Goal: Information Seeking & Learning: Compare options

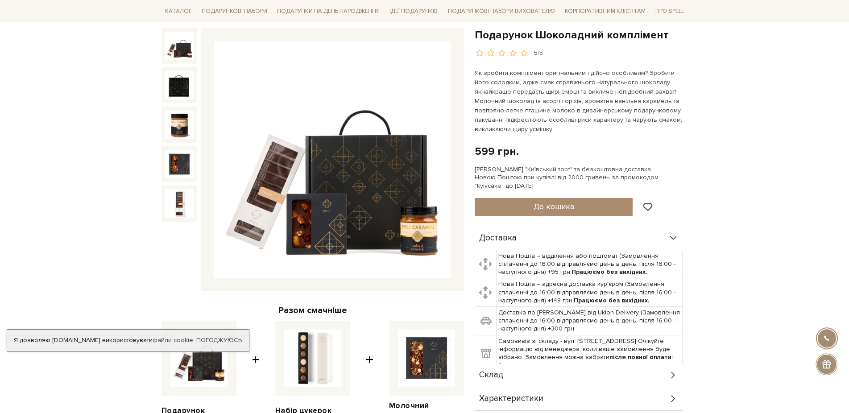
scroll to position [91, 0]
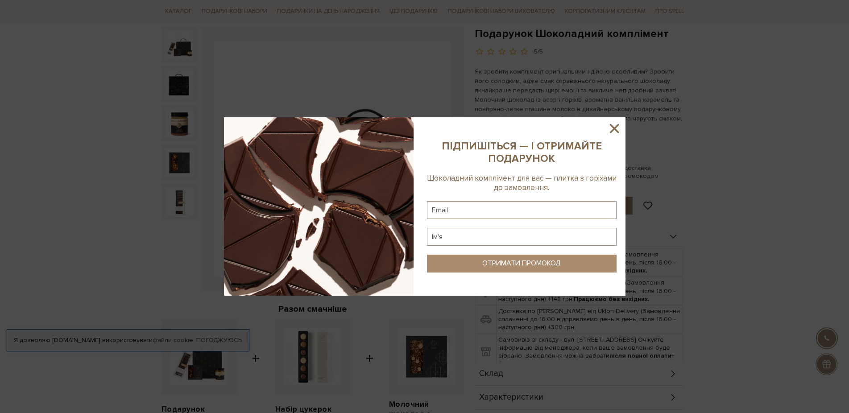
click at [612, 129] on icon at bounding box center [614, 128] width 15 height 15
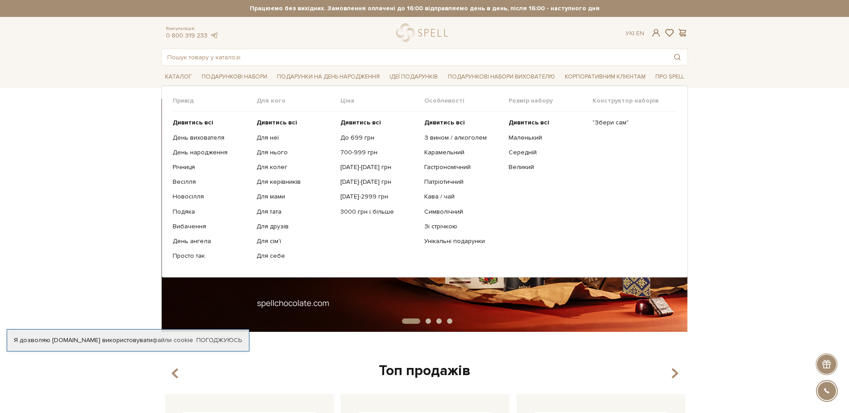
click at [246, 76] on link "Подарункові набори" at bounding box center [234, 77] width 73 height 14
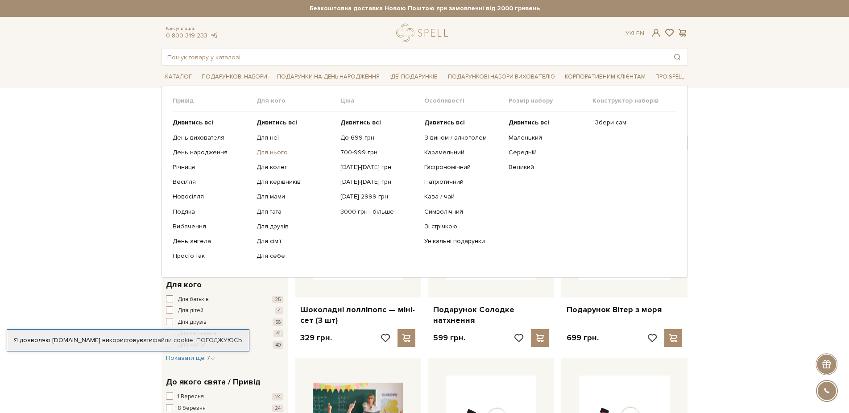
click at [269, 151] on link "Для нього" at bounding box center [295, 153] width 77 height 8
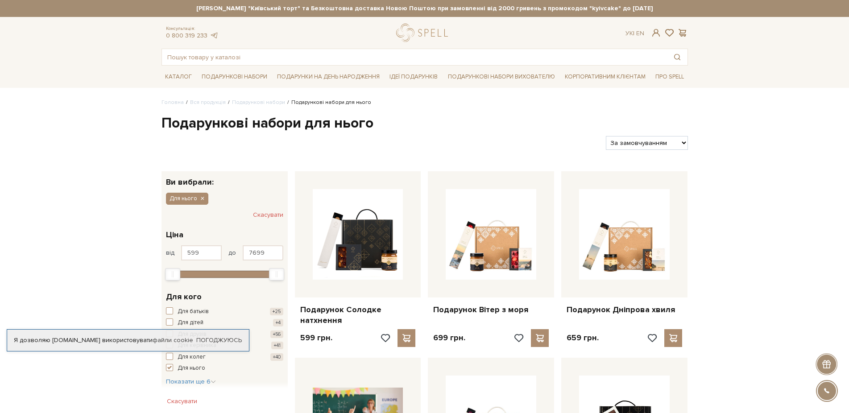
click at [606, 136] on select "За замовчуванням За Ціною (зростання) За Ціною (зменшення) Новинки За популярні…" at bounding box center [647, 143] width 82 height 14
select select "https://spellchocolate.com/our-productions/podarunkovi-box/dlja-nogo?sort=p.pri…"
click option "За Ціною (зростання)" at bounding box center [0, 0] width 0 height 0
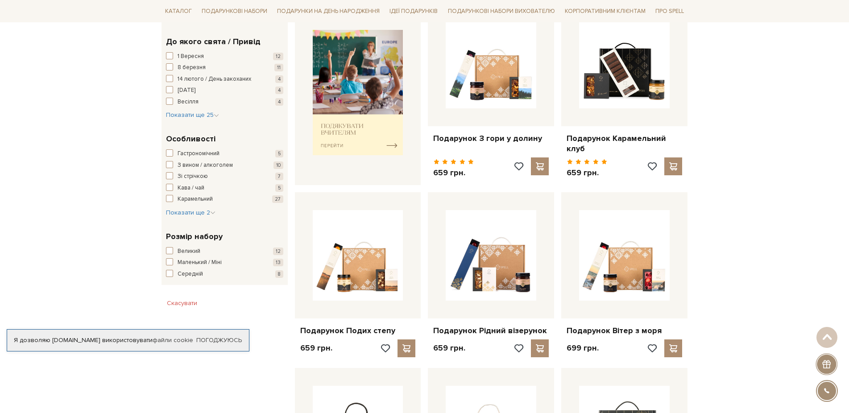
scroll to position [91, 0]
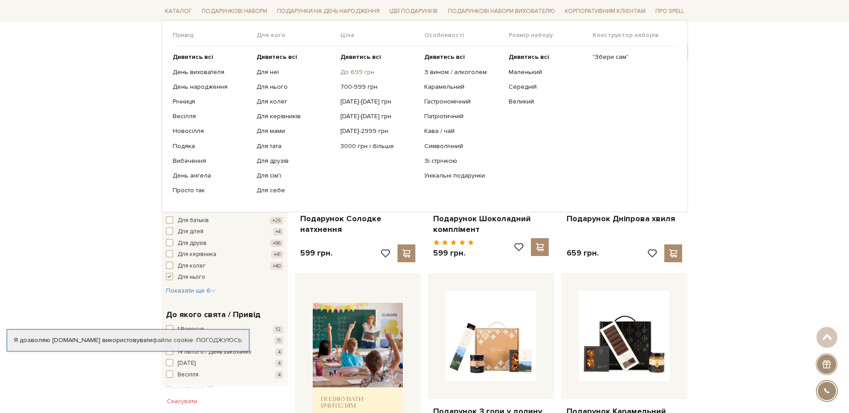
click at [358, 72] on link "До 699 грн" at bounding box center [379, 72] width 77 height 8
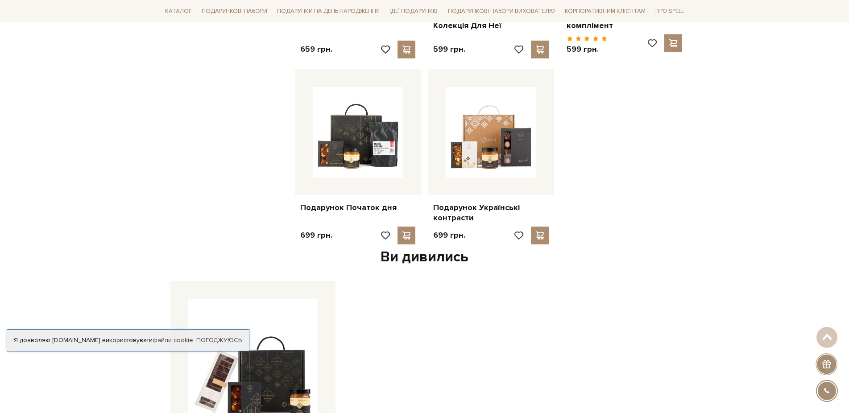
scroll to position [865, 0]
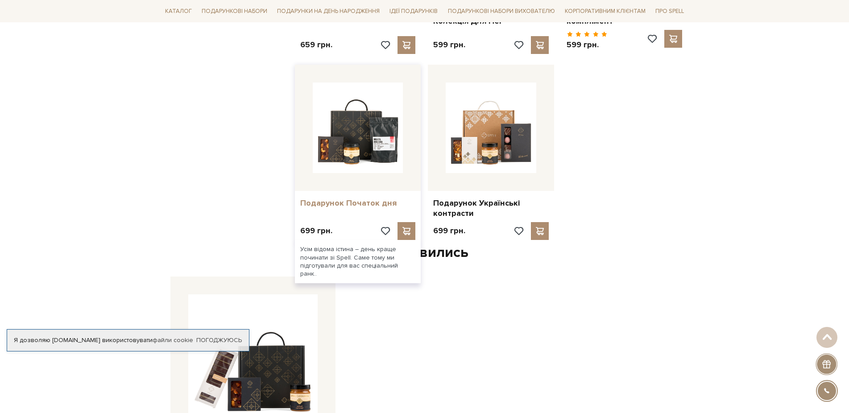
click at [337, 198] on link "Подарунок Початок дня" at bounding box center [358, 203] width 116 height 10
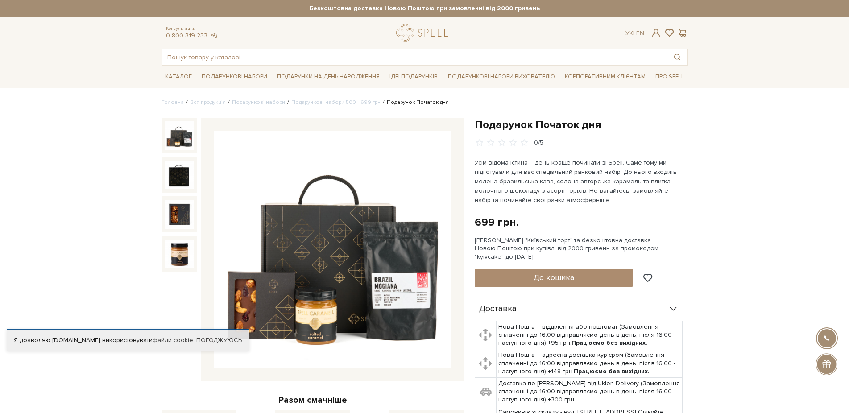
click at [338, 234] on img at bounding box center [332, 249] width 237 height 237
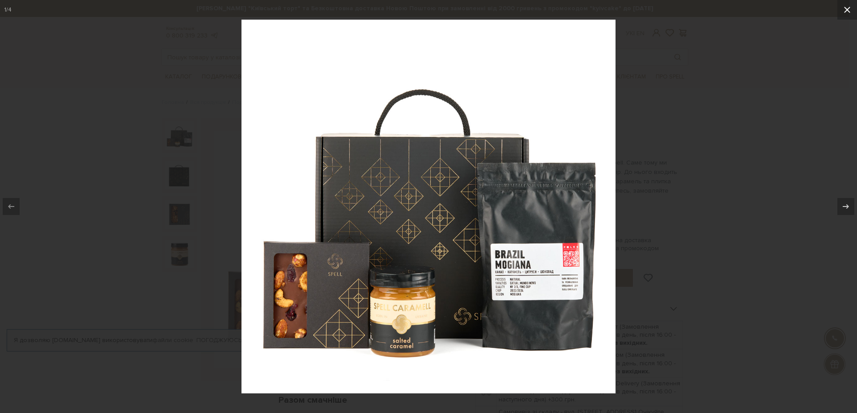
click at [847, 11] on icon at bounding box center [847, 9] width 11 height 11
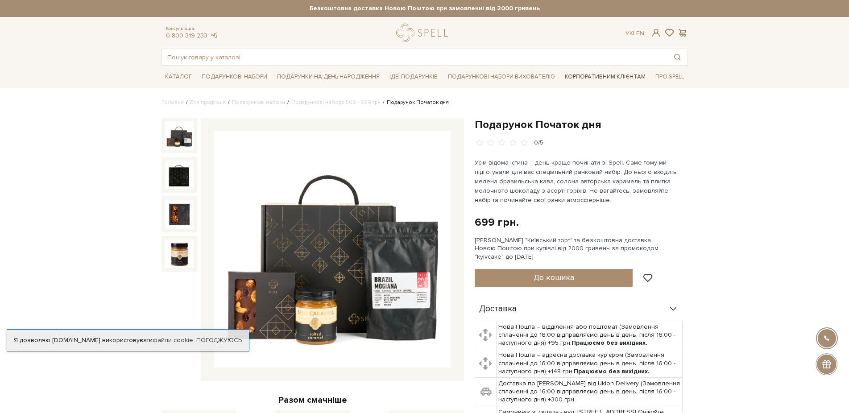
click at [585, 74] on link "Корпоративним клієнтам" at bounding box center [605, 76] width 88 height 15
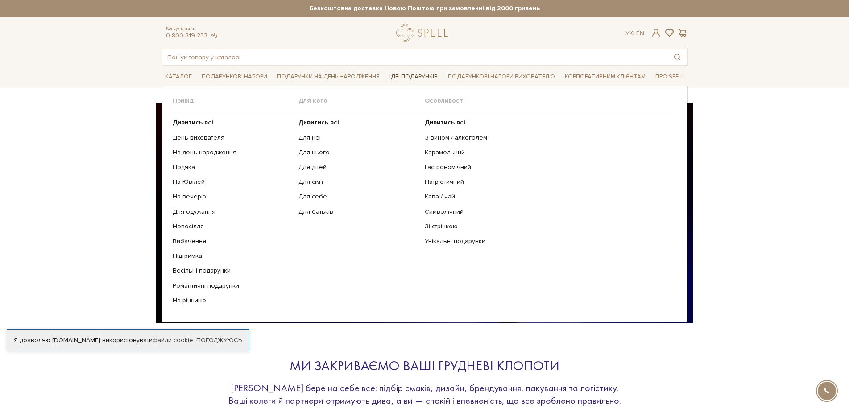
click at [434, 78] on link "Ідеї подарунків" at bounding box center [413, 77] width 55 height 14
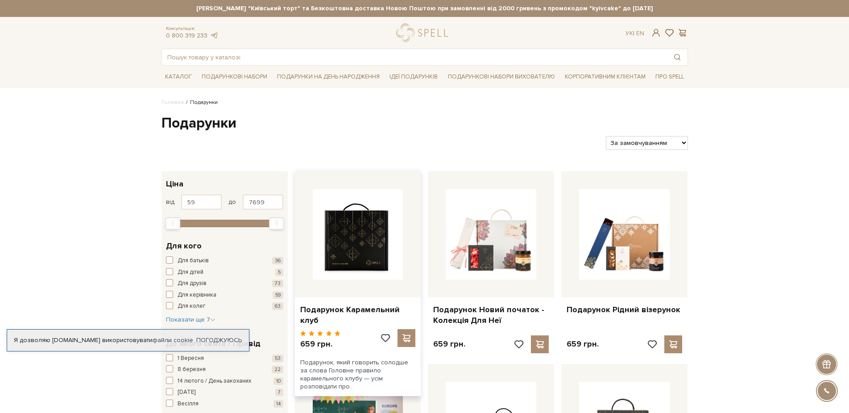
click at [381, 236] on img at bounding box center [358, 234] width 91 height 91
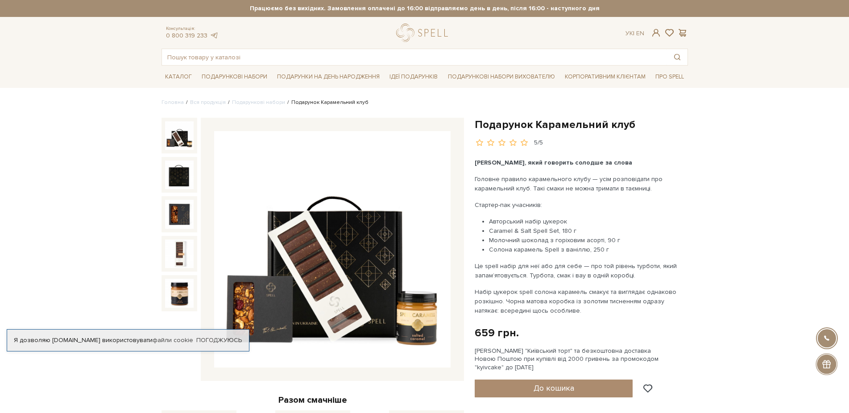
click at [101, 46] on header "Сет Цукерок "Київський торт" та Безкоштовна доставка Новою Поштою при замовленн…" at bounding box center [424, 33] width 849 height 66
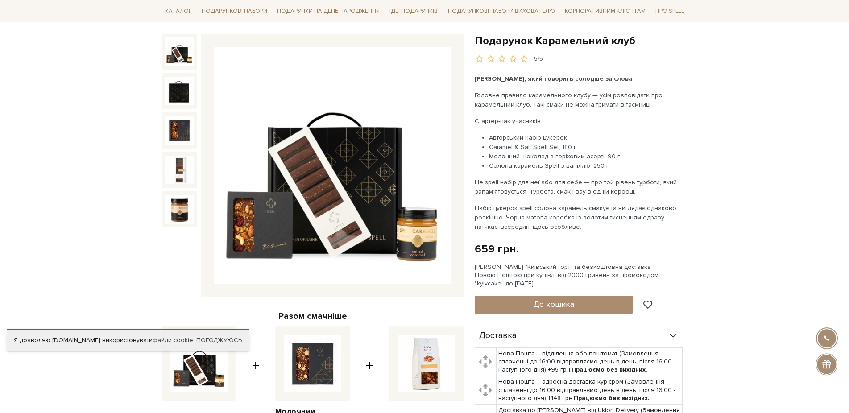
scroll to position [91, 0]
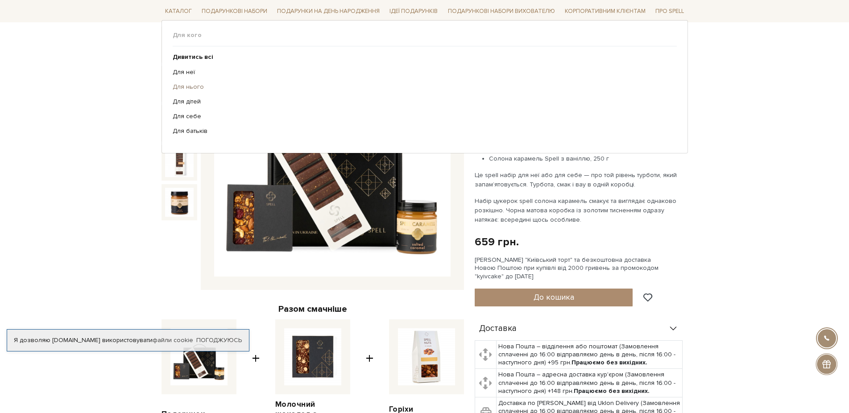
click at [181, 84] on link "Для нього" at bounding box center [422, 87] width 498 height 8
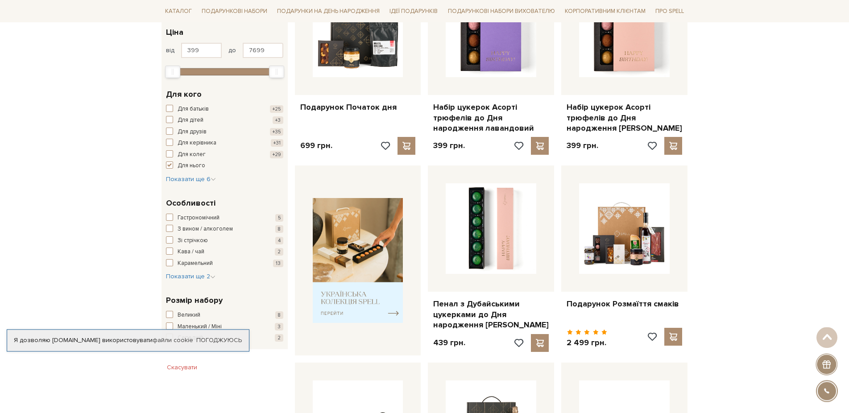
scroll to position [228, 0]
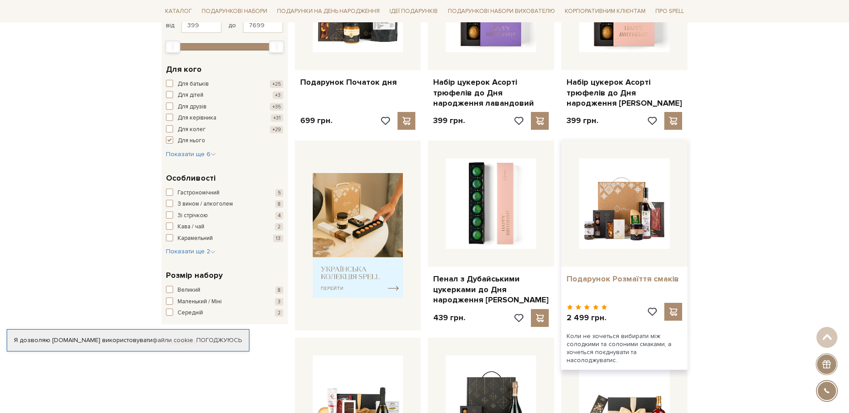
click at [632, 278] on link "Подарунок Розмаїття смаків" at bounding box center [625, 279] width 116 height 10
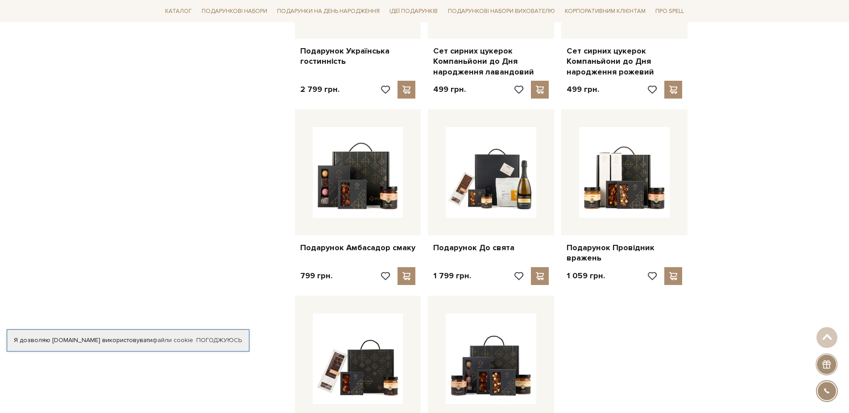
scroll to position [865, 0]
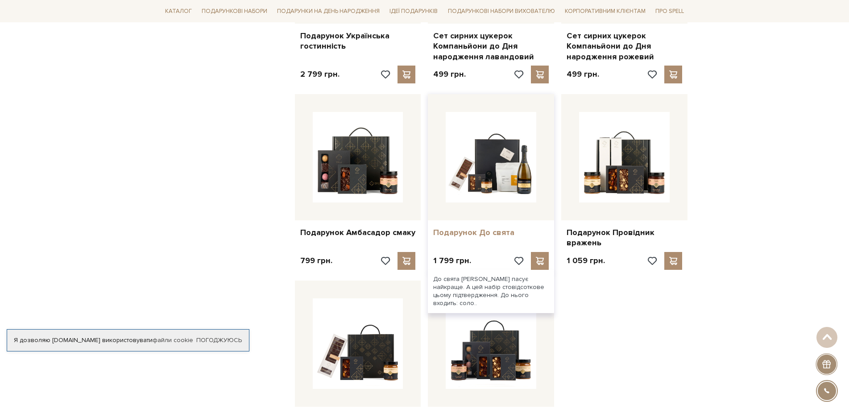
click at [486, 235] on link "Подарунок До свята" at bounding box center [491, 233] width 116 height 10
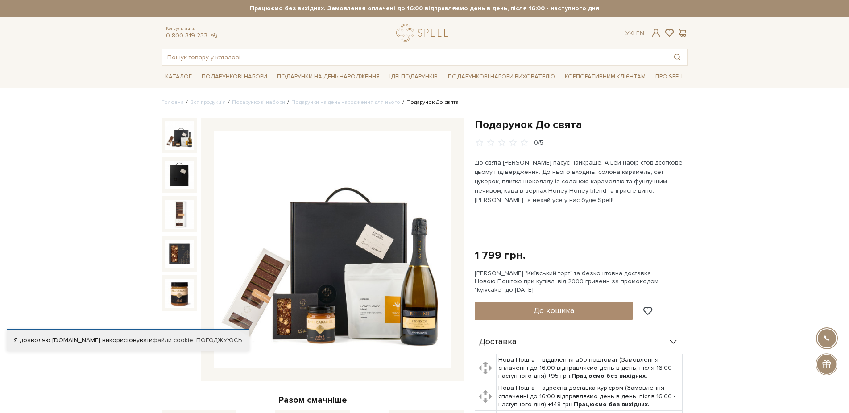
click at [378, 319] on img at bounding box center [332, 249] width 237 height 237
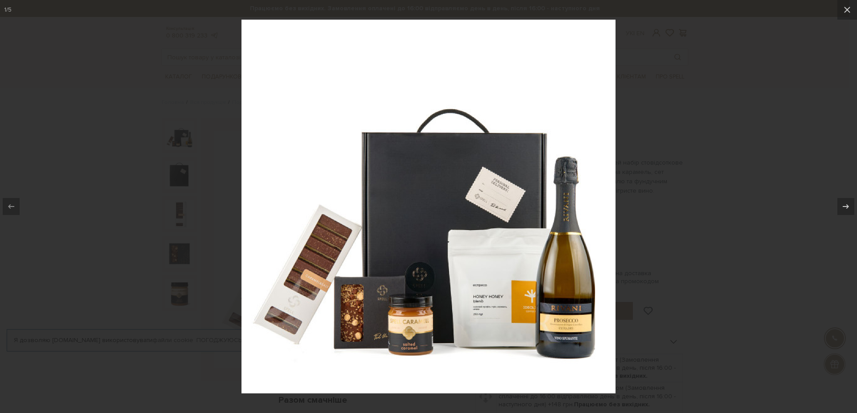
click at [496, 306] on img at bounding box center [428, 207] width 374 height 374
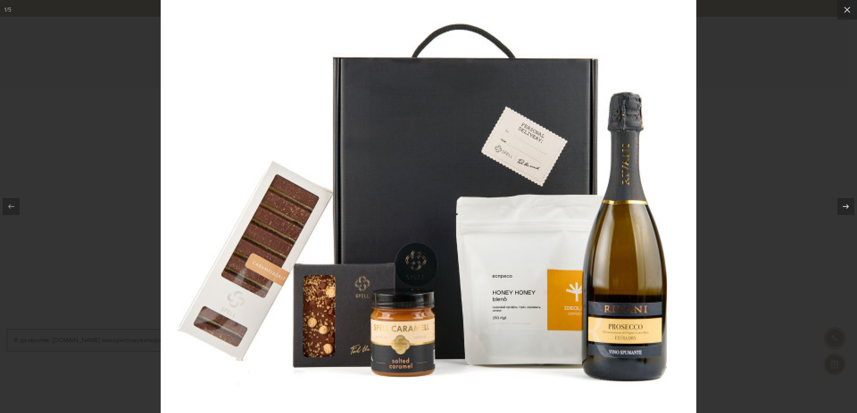
click at [496, 306] on img at bounding box center [429, 164] width 536 height 536
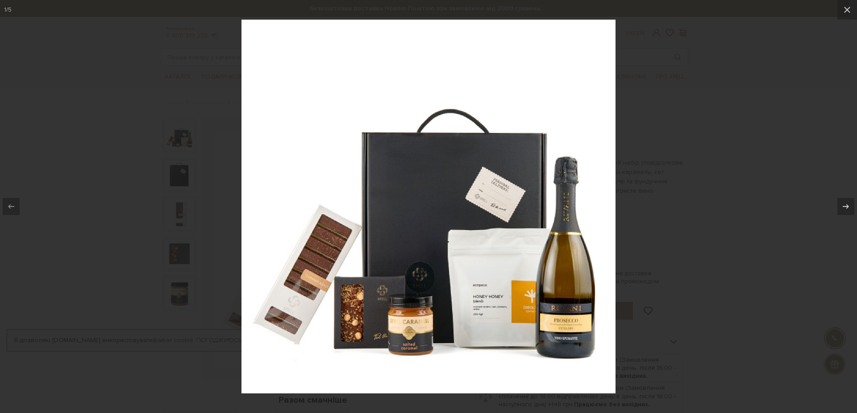
click at [684, 227] on div at bounding box center [428, 206] width 857 height 413
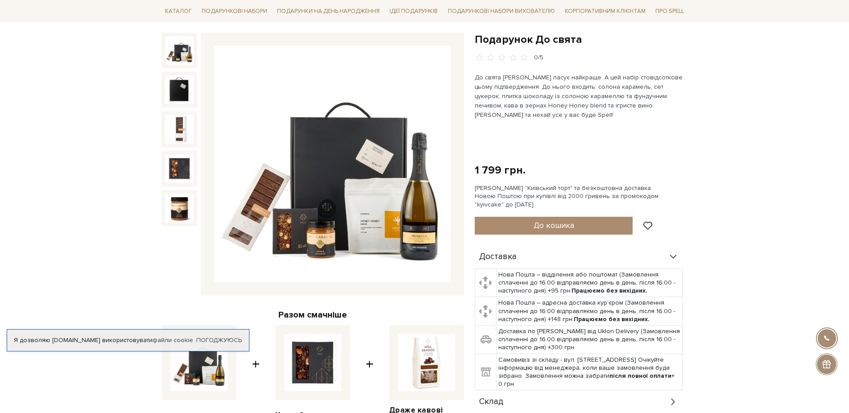
scroll to position [46, 0]
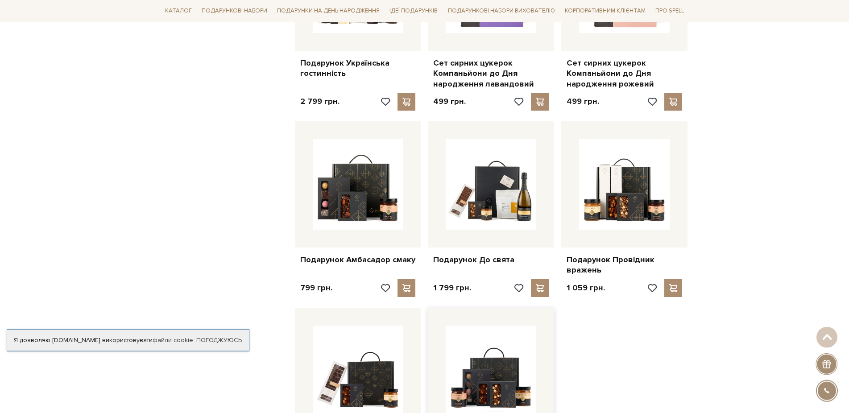
scroll to position [819, 0]
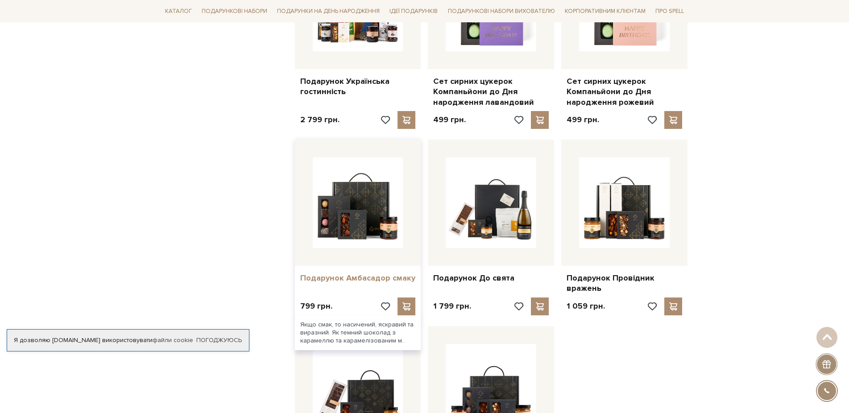
click at [338, 277] on link "Подарунок Амбасадор смаку" at bounding box center [358, 278] width 116 height 10
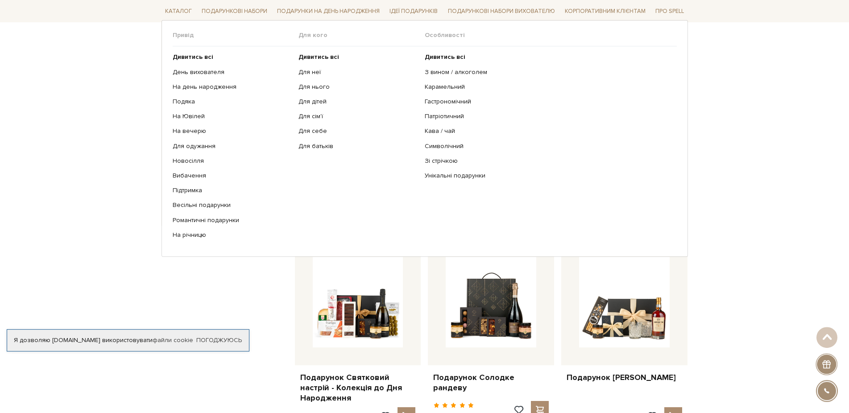
scroll to position [319, 0]
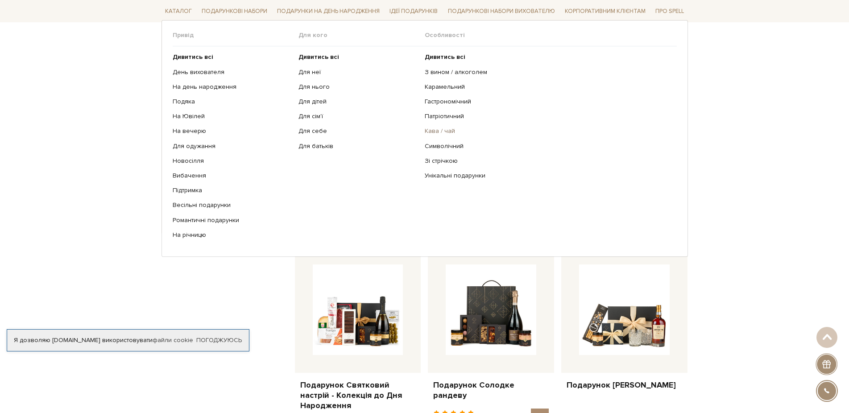
click at [446, 128] on link "Кава / чай" at bounding box center [547, 131] width 245 height 8
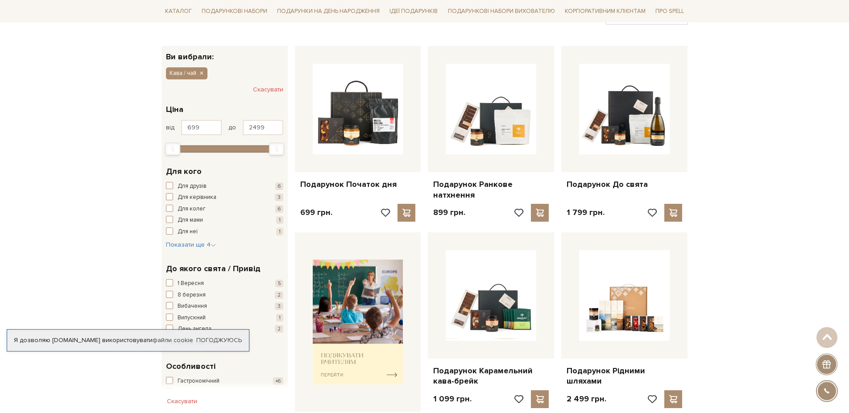
scroll to position [91, 0]
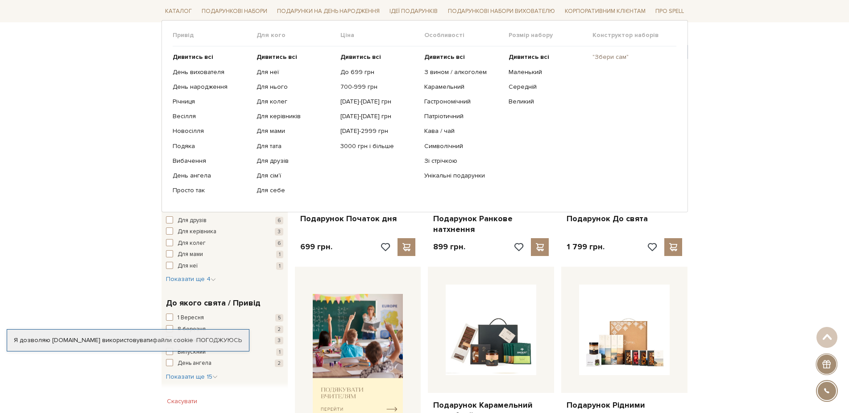
click at [622, 58] on link ""Збери сам"" at bounding box center [631, 57] width 77 height 8
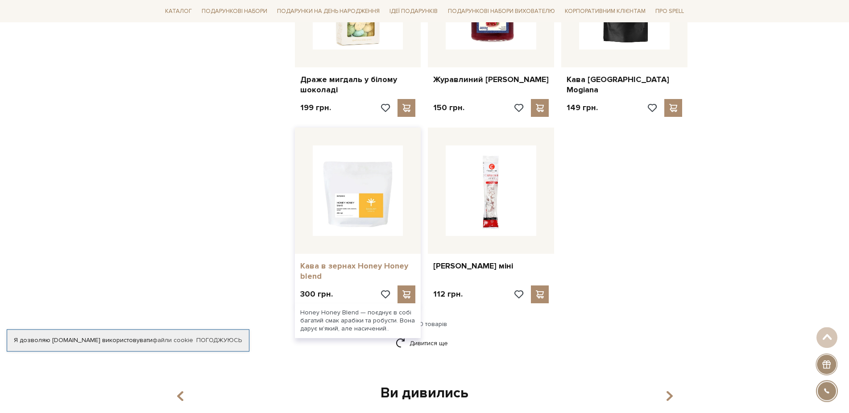
scroll to position [1047, 0]
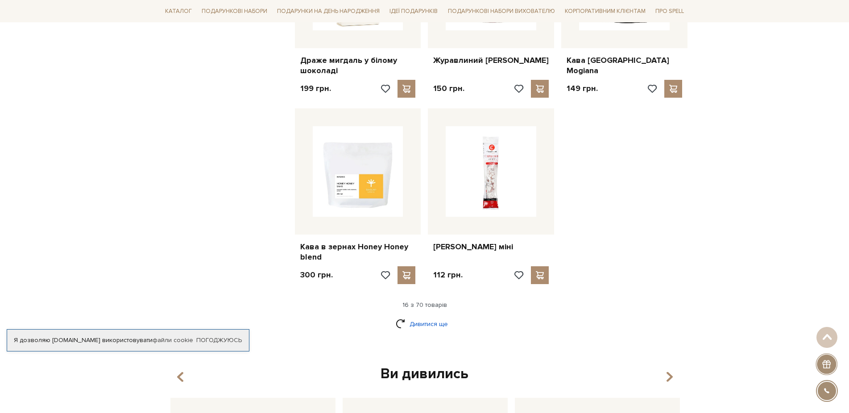
click at [432, 316] on link "Дивитися ще" at bounding box center [425, 324] width 58 height 16
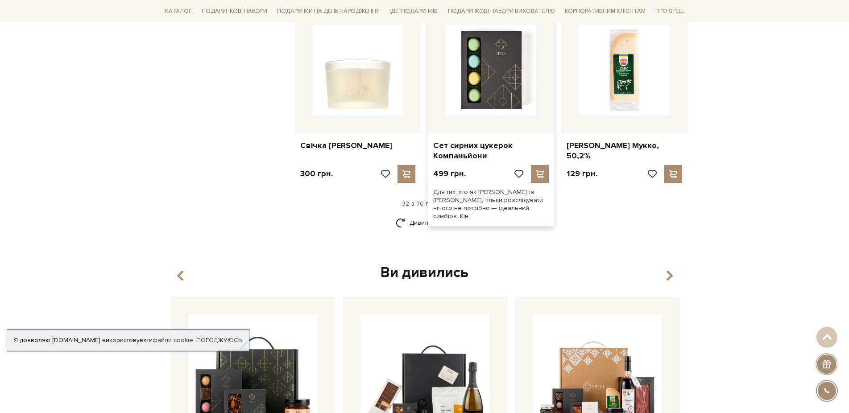
scroll to position [2094, 0]
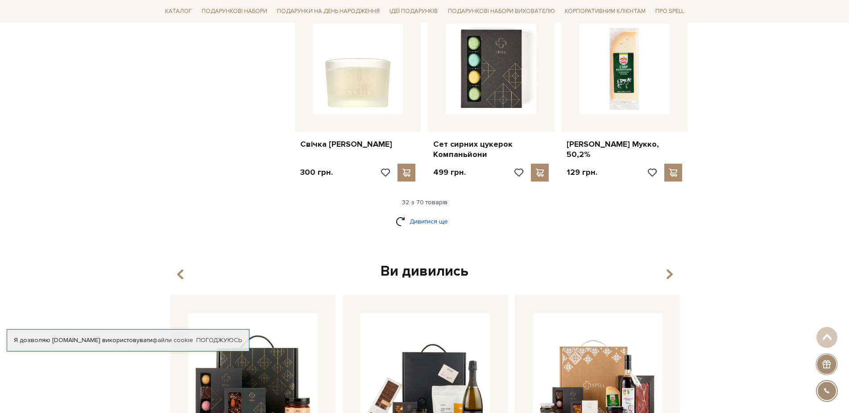
click at [415, 214] on link "Дивитися ще" at bounding box center [425, 222] width 58 height 16
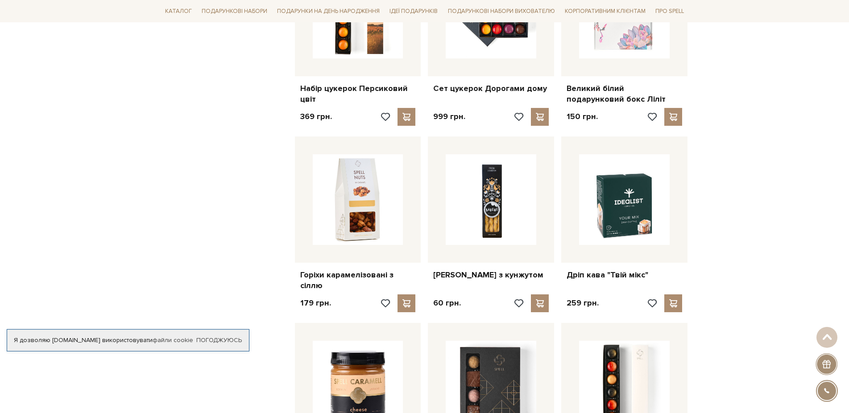
scroll to position [2731, 0]
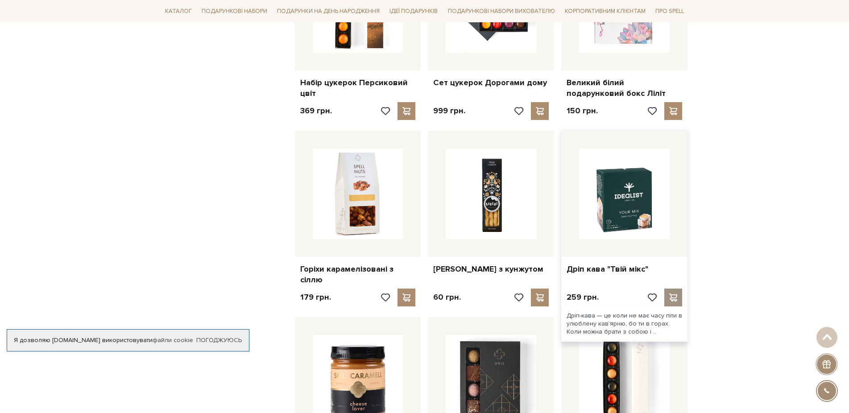
click at [676, 294] on span at bounding box center [673, 298] width 11 height 8
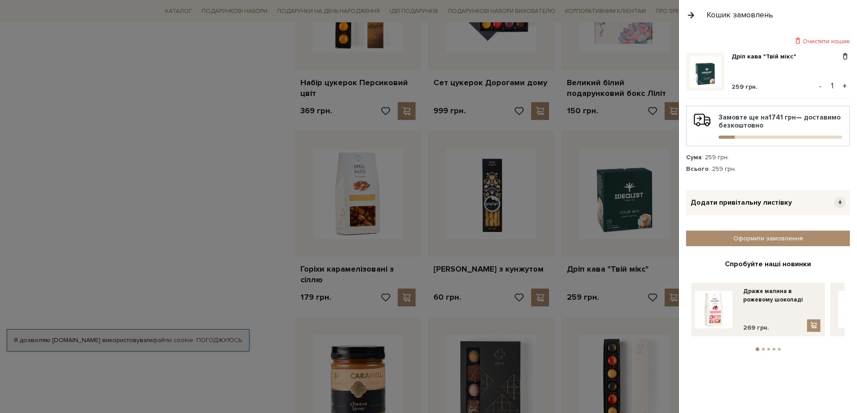
click at [690, 13] on button "button" at bounding box center [691, 15] width 10 height 16
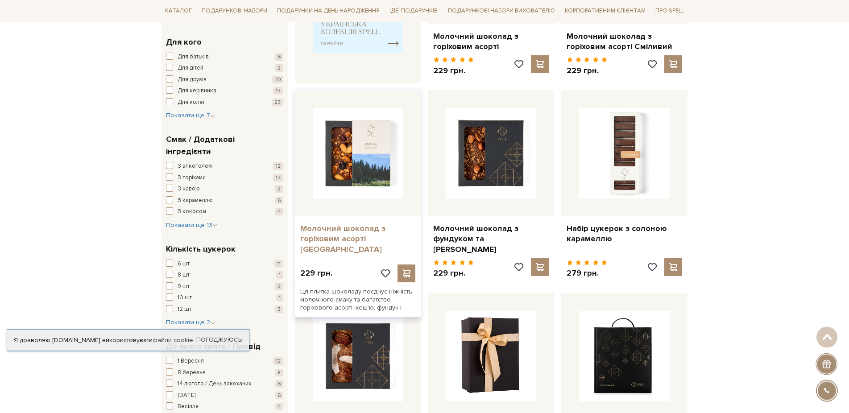
scroll to position [455, 0]
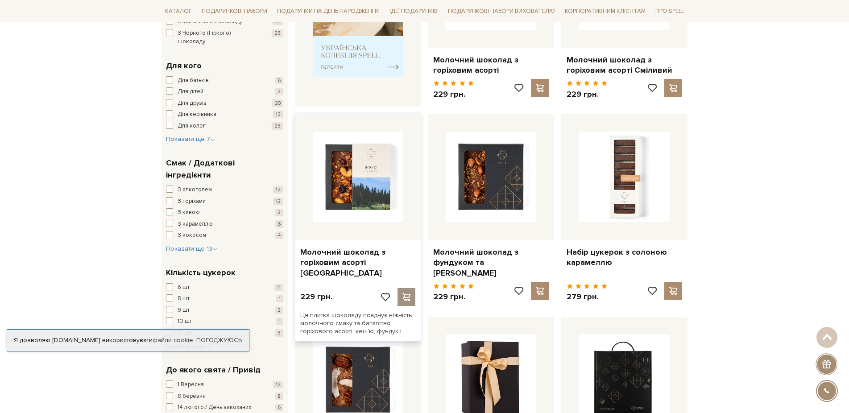
click at [411, 293] on span at bounding box center [406, 297] width 11 height 8
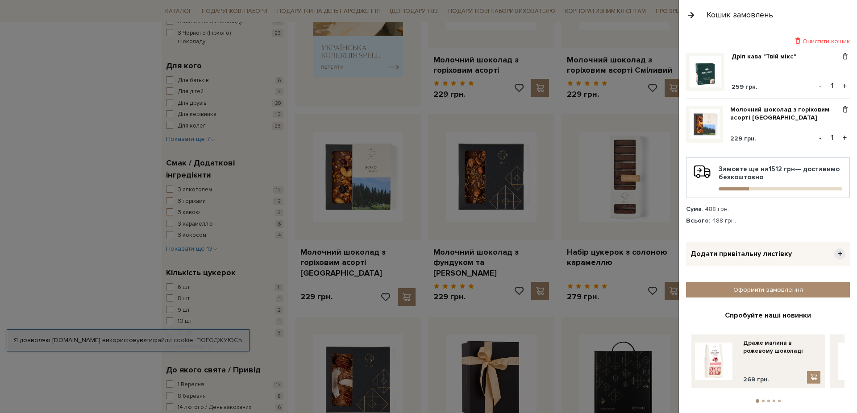
click at [690, 15] on button "button" at bounding box center [691, 15] width 10 height 16
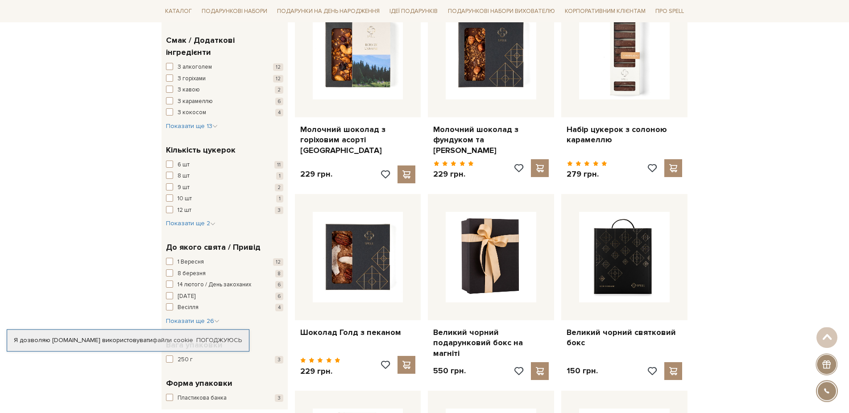
scroll to position [592, 0]
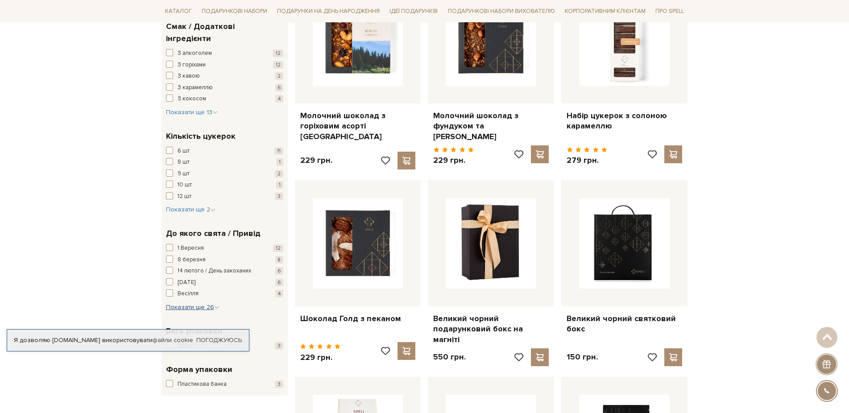
click at [185, 303] on span "Показати ще 26" at bounding box center [193, 307] width 54 height 8
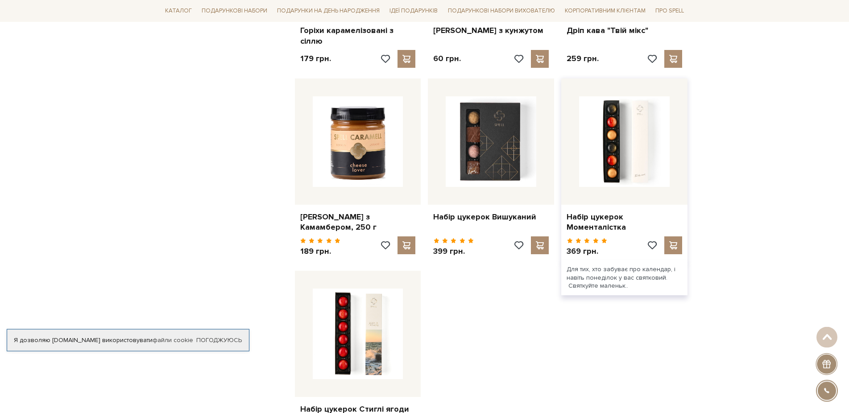
scroll to position [3050, 0]
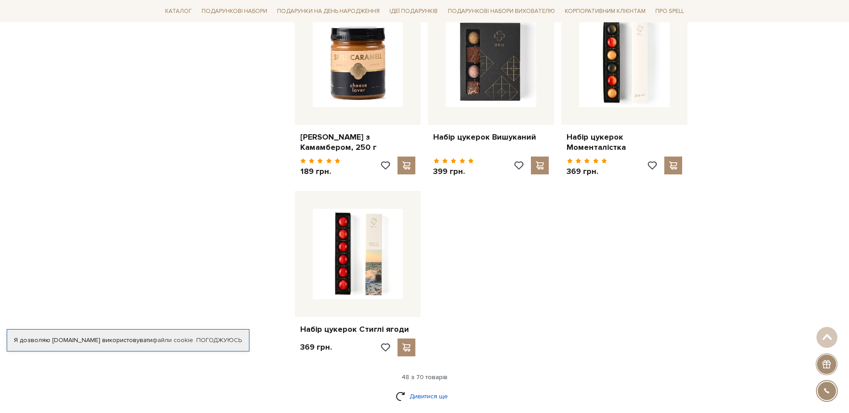
click at [441, 389] on link "Дивитися ще" at bounding box center [425, 397] width 58 height 16
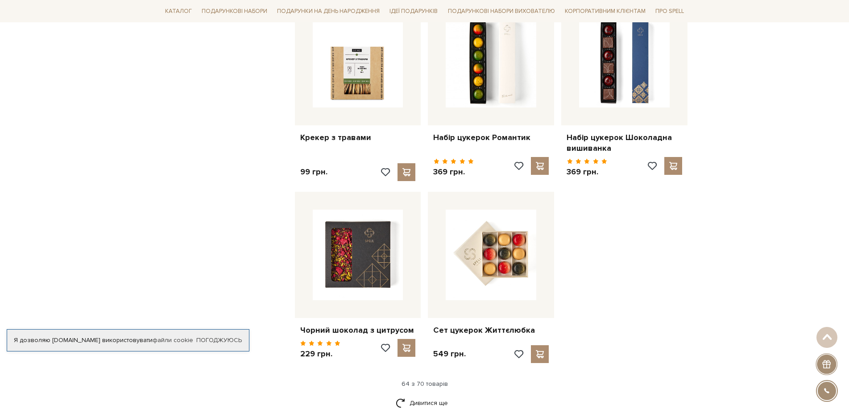
scroll to position [4143, 0]
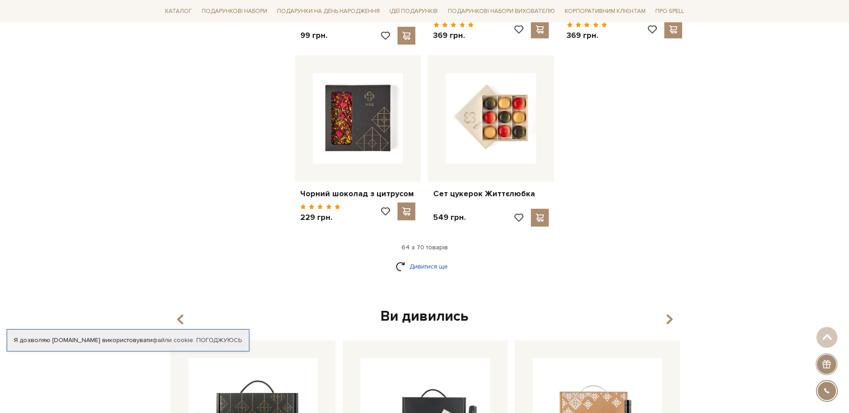
click at [433, 259] on link "Дивитися ще" at bounding box center [425, 267] width 58 height 16
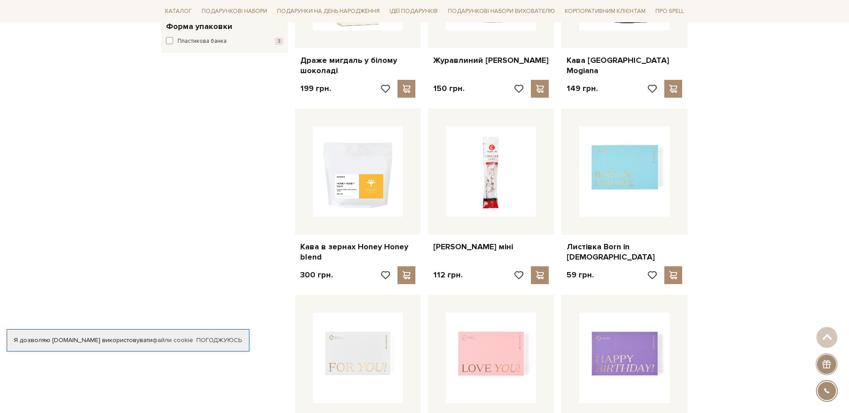
scroll to position [819, 0]
